Goal: Communication & Community: Connect with others

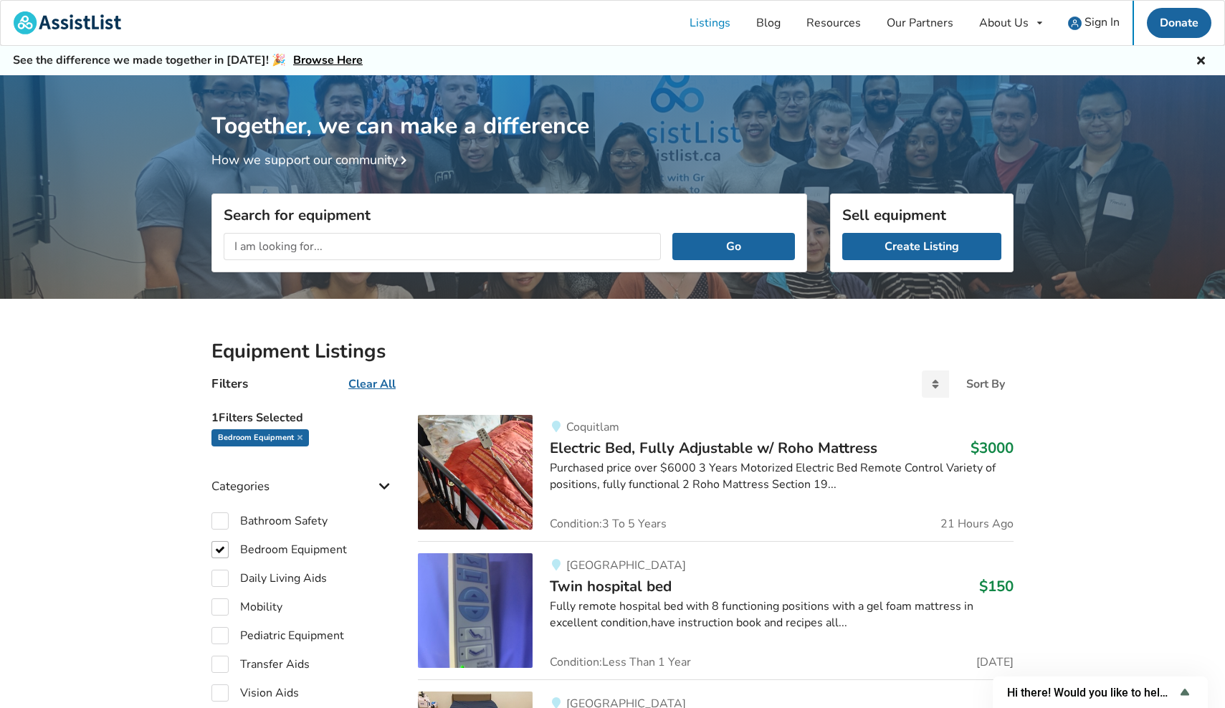
click at [848, 21] on link "Resources" at bounding box center [834, 23] width 80 height 44
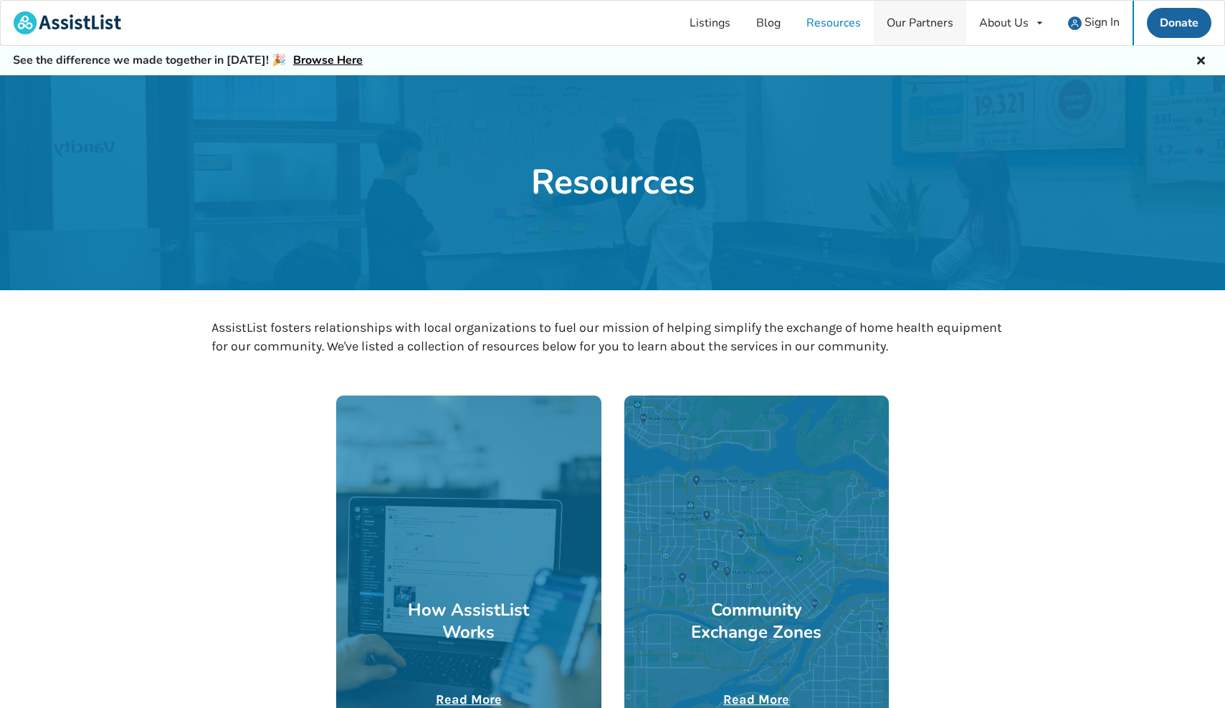
click at [927, 19] on link "Our Partners" at bounding box center [920, 23] width 92 height 44
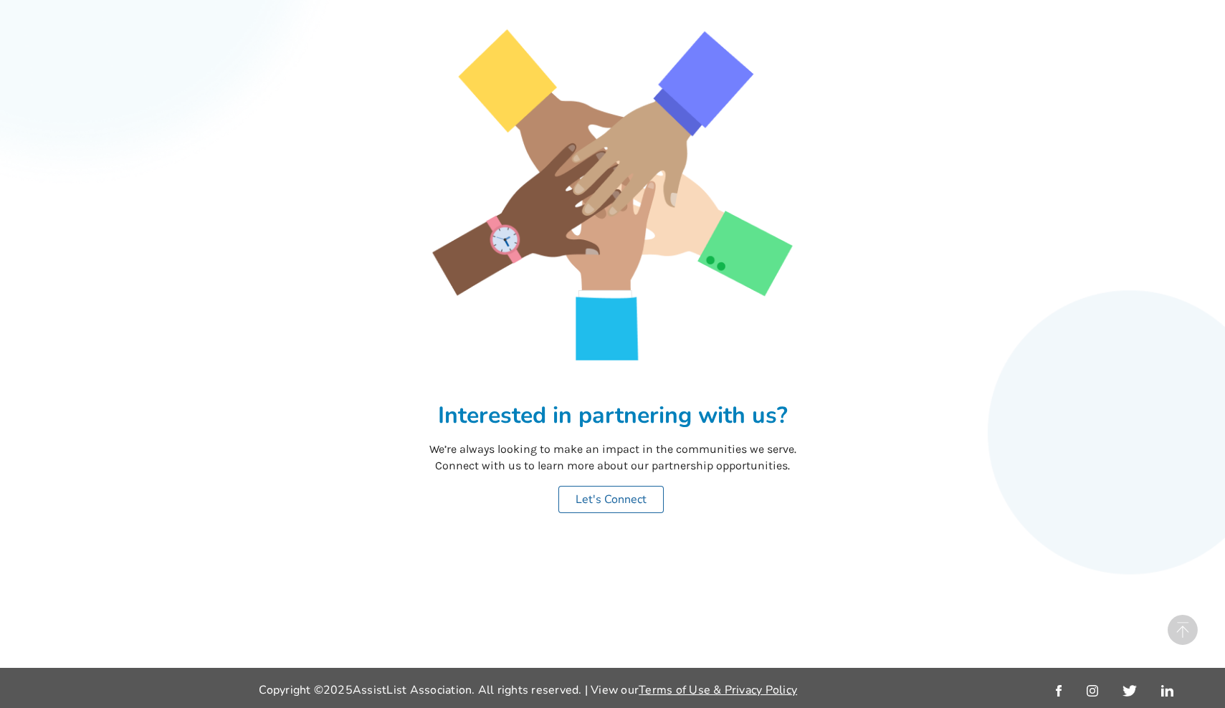
scroll to position [1283, 0]
click at [634, 495] on link "Let's Connect" at bounding box center [610, 500] width 105 height 27
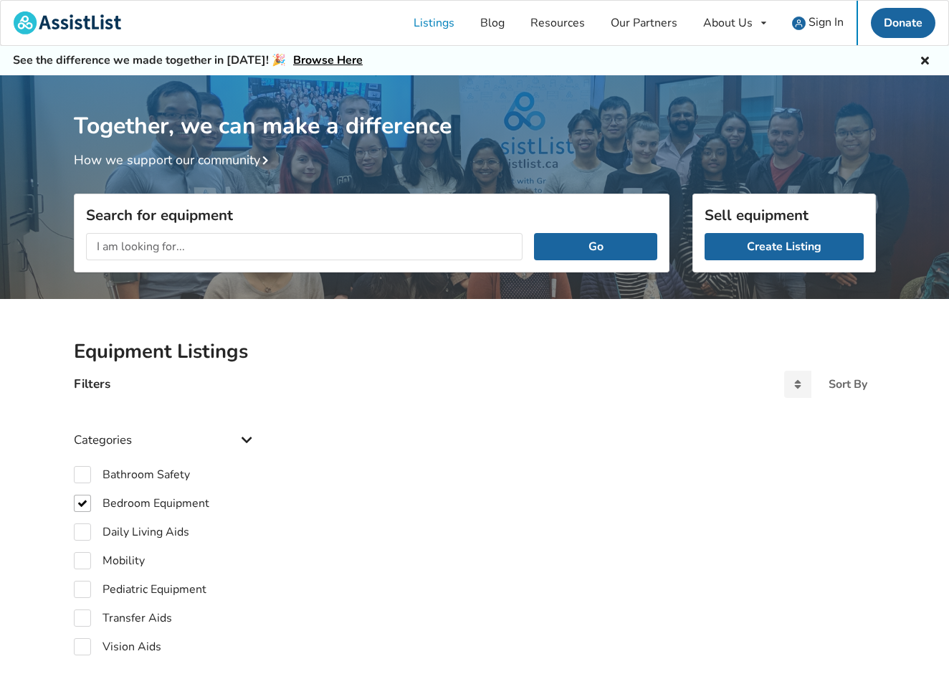
checkbox input "true"
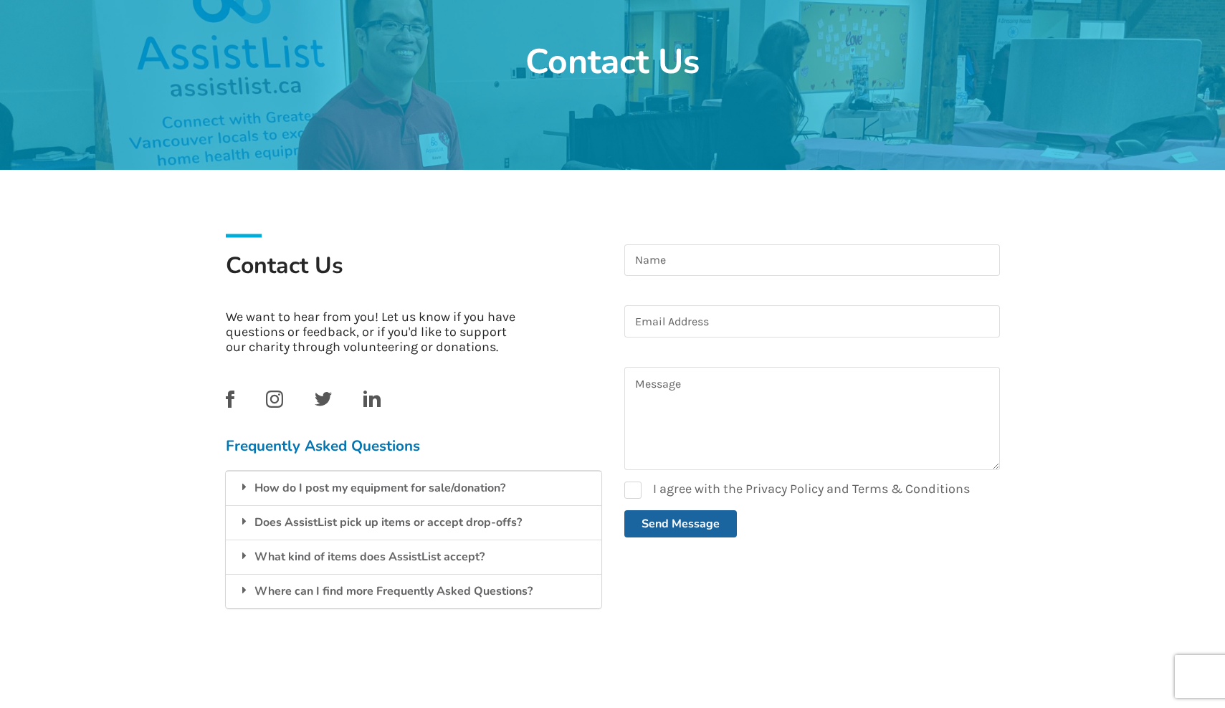
scroll to position [121, 0]
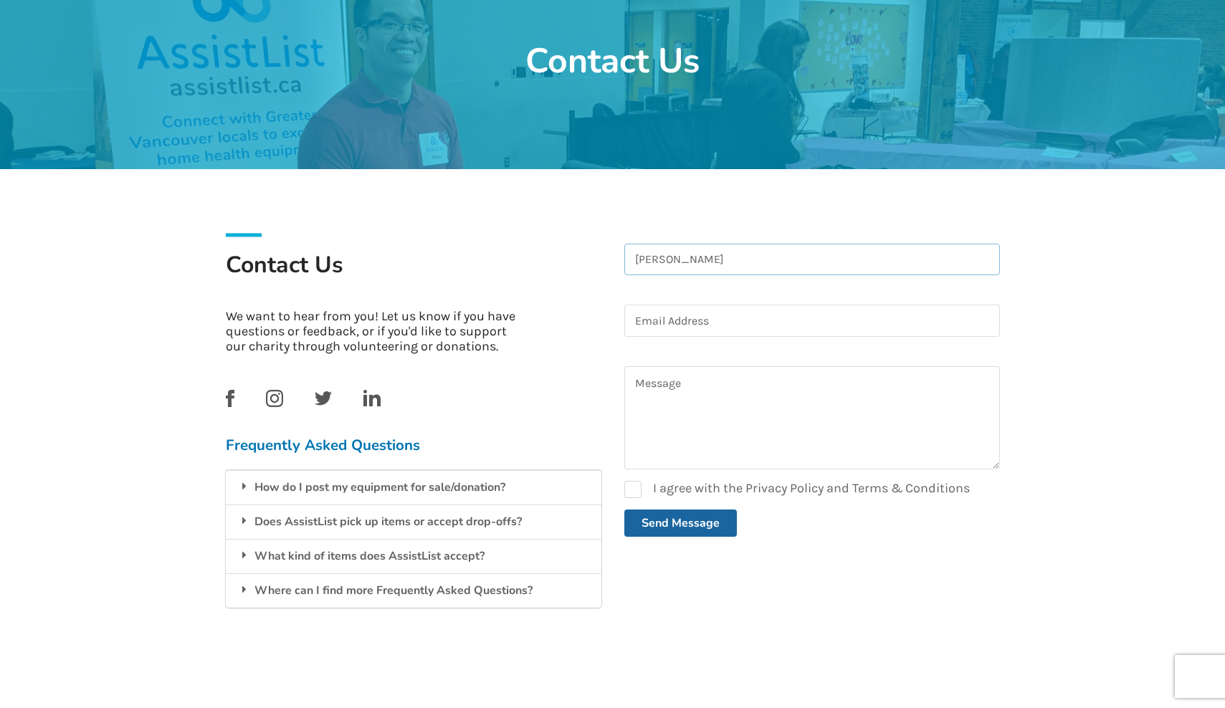
type input "Andrea vid"
type input "Andrea Viduenez-Kroos"
type input "ankroos@gmail.com"
type input "Andrea Viduenez-Kroos"
type input "support@neurohealthcanada.com"
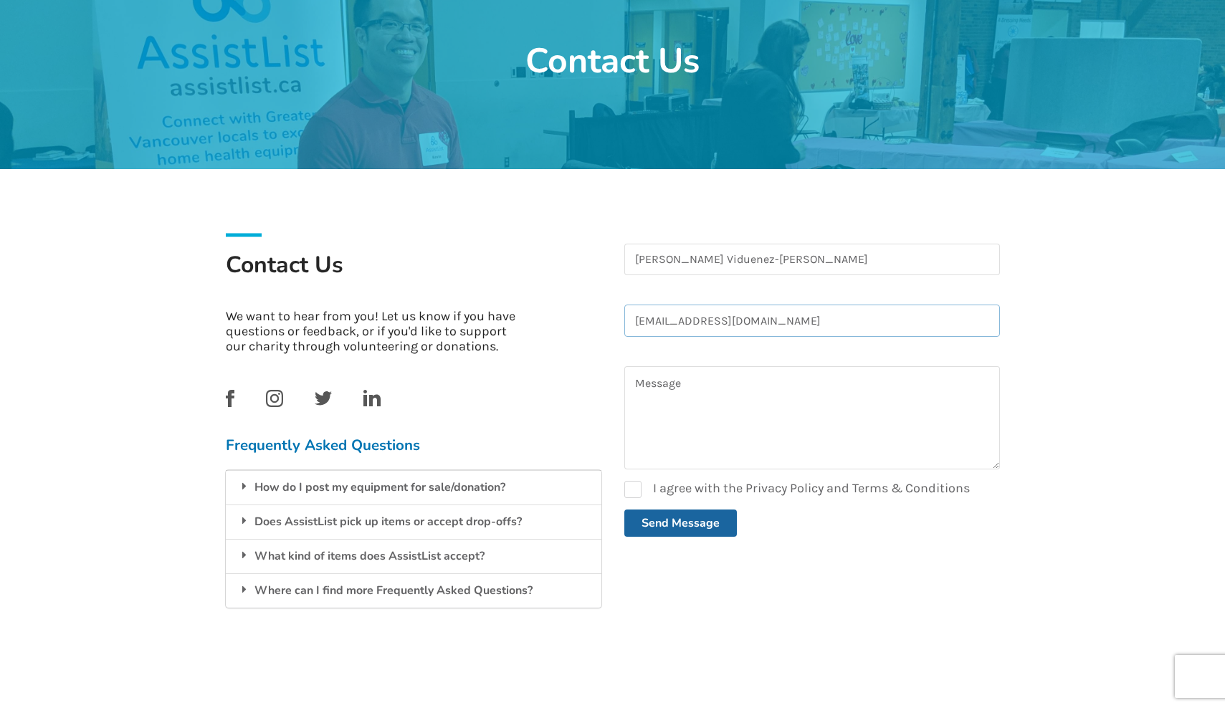
click at [761, 323] on input "support@neurohealthcanada.com" at bounding box center [812, 321] width 376 height 32
click at [631, 490] on label "I agree with the Privacy Policy and Terms & Conditions" at bounding box center [797, 489] width 346 height 17
checkbox input "true"
click at [690, 381] on textarea at bounding box center [812, 417] width 376 height 103
click at [804, 384] on textarea "Hi, I'm the owner of NeuroHealth in Victoria and always have clients who wish t…" at bounding box center [812, 417] width 376 height 103
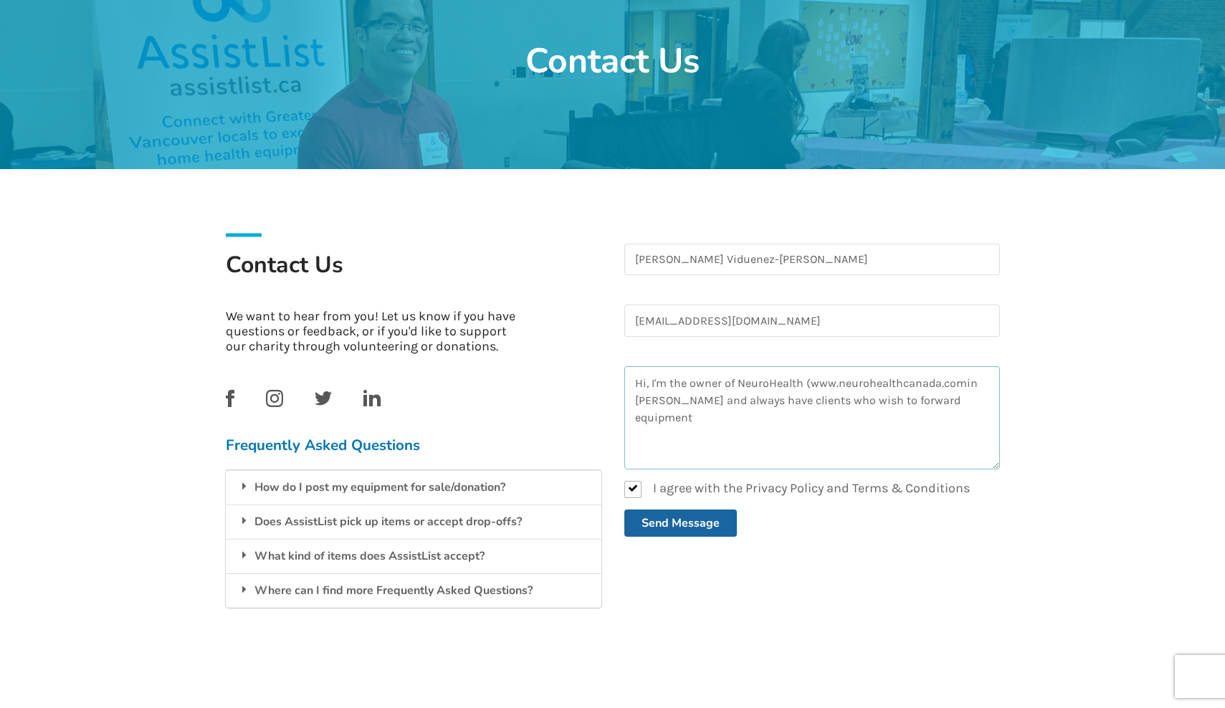
click at [963, 383] on textarea "Hi, I'm the owner of NeuroHealth (www.neurohealthcanada.comin Victoria and alwa…" at bounding box center [812, 417] width 376 height 103
click at [910, 399] on textarea "Hi, I'm the owner of NeuroHealth (www.neurohealthcanada.com) in Victoria and al…" at bounding box center [812, 417] width 376 height 103
click at [763, 413] on textarea "Hi, I'm the owner of NeuroHealth (www.neurohealthcanada.com) in Victoria and al…" at bounding box center [812, 417] width 376 height 103
click at [677, 400] on textarea "Hi, I'm the owner of NeuroHealth (www.neurohealthcanada.com) in Victoria and al…" at bounding box center [812, 417] width 376 height 103
type textarea "Hi, I'm the owner of NeuroHealth (www.neurohealthcanada.com) in Victoria (since…"
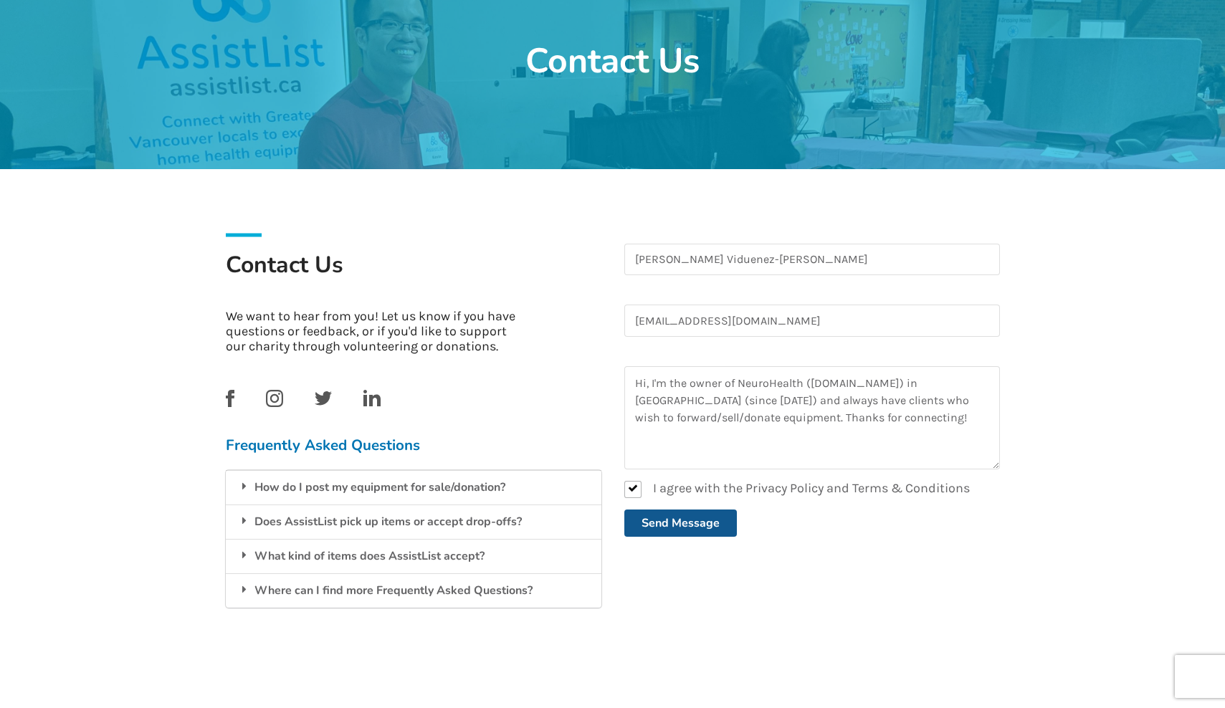
click at [675, 525] on button "Send Message" at bounding box center [680, 523] width 113 height 27
checkbox input "false"
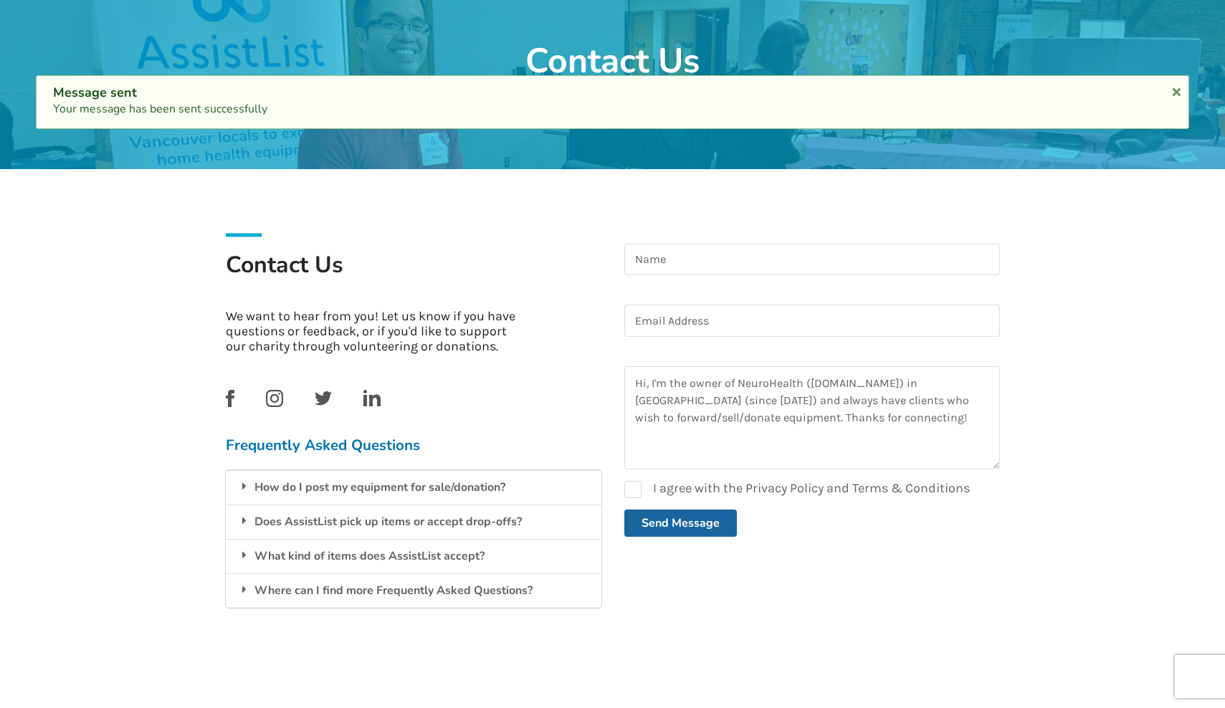
click at [284, 29] on div at bounding box center [612, 61] width 1225 height 215
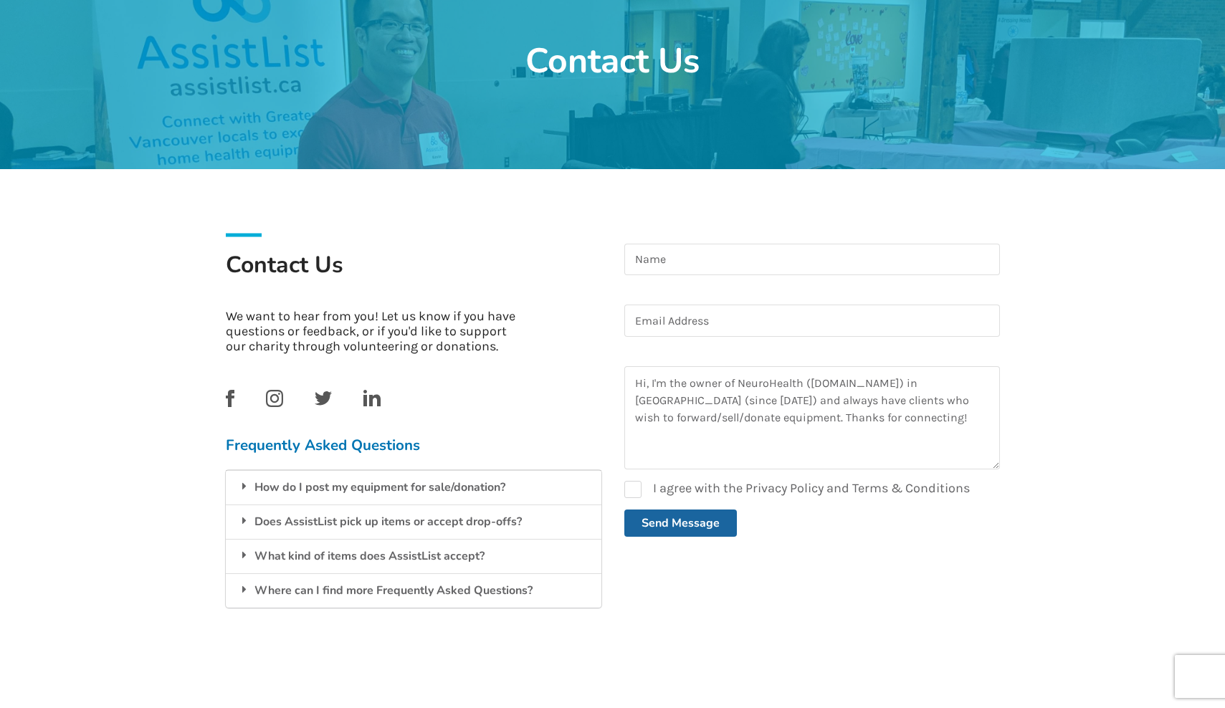
click at [284, 84] on div at bounding box center [612, 61] width 1225 height 215
